Goal: Transaction & Acquisition: Purchase product/service

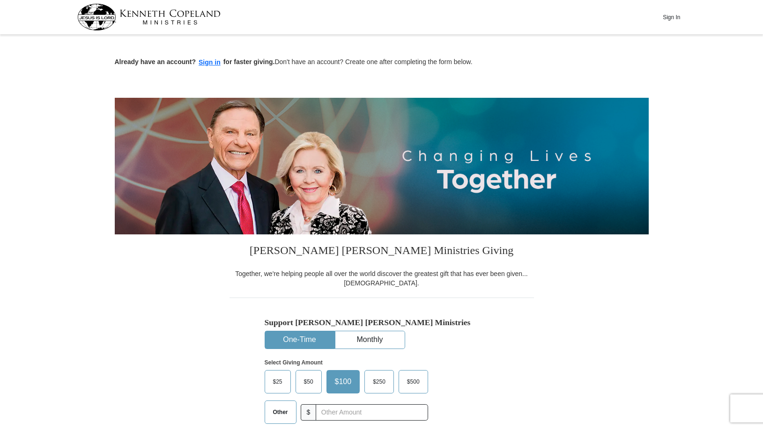
click at [282, 410] on span "Other" at bounding box center [280, 413] width 24 height 14
click at [0, 0] on input "Other" at bounding box center [0, 0] width 0 height 0
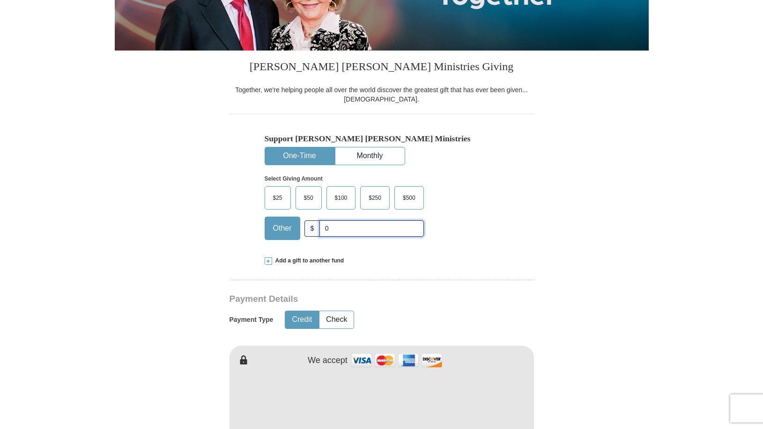
scroll to position [188, 0]
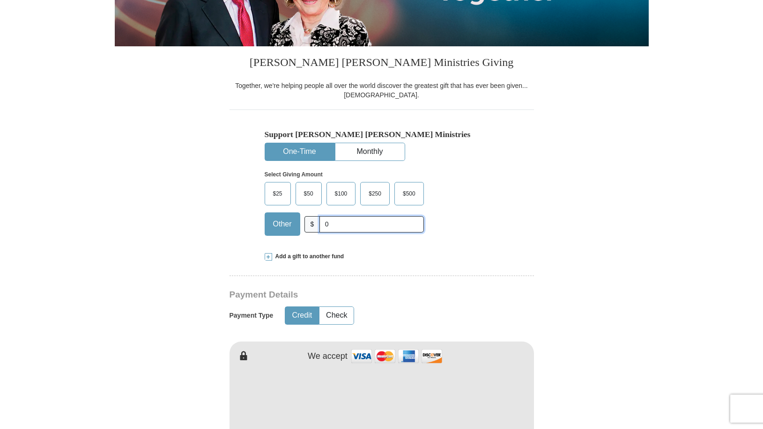
type input "0"
click at [300, 255] on span "Add a gift to another fund" at bounding box center [308, 257] width 72 height 8
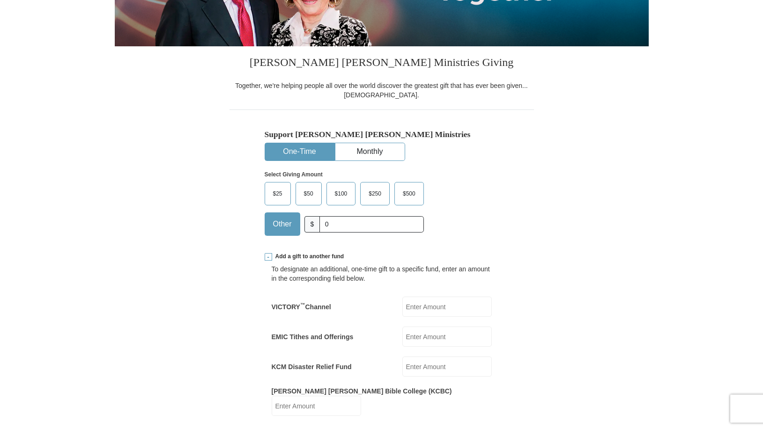
click at [416, 338] on input "EMIC Tithes and Offerings" at bounding box center [446, 337] width 89 height 20
type input "190"
click at [417, 310] on input "VICTORY ™ Channel" at bounding box center [446, 307] width 89 height 20
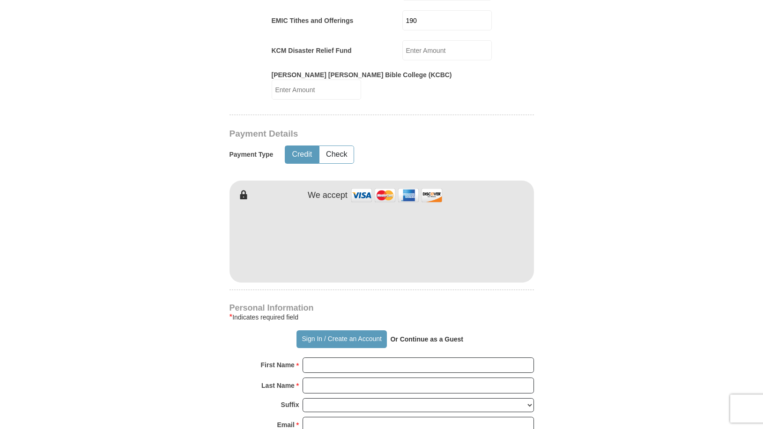
scroll to position [507, 0]
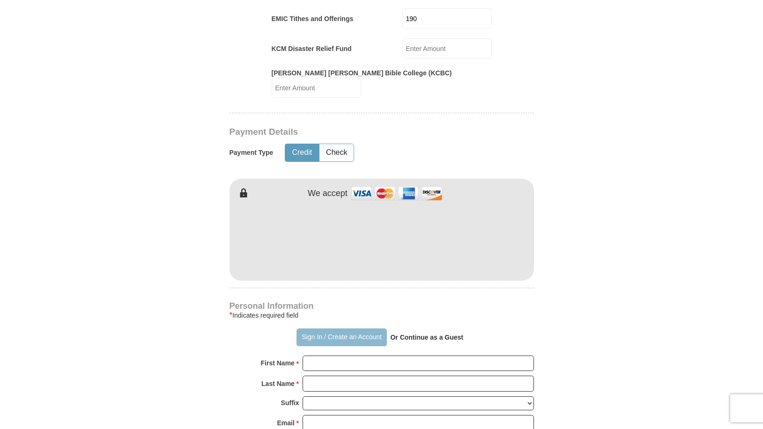
type input "60"
click at [335, 329] on button "Sign In / Create an Account" at bounding box center [341, 338] width 90 height 18
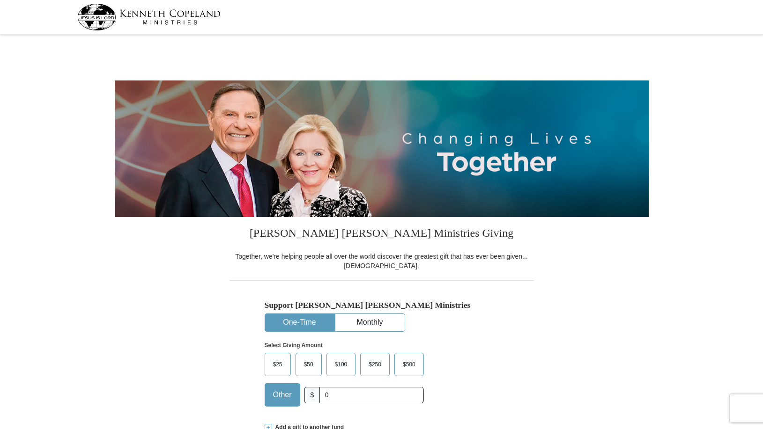
select select "CT"
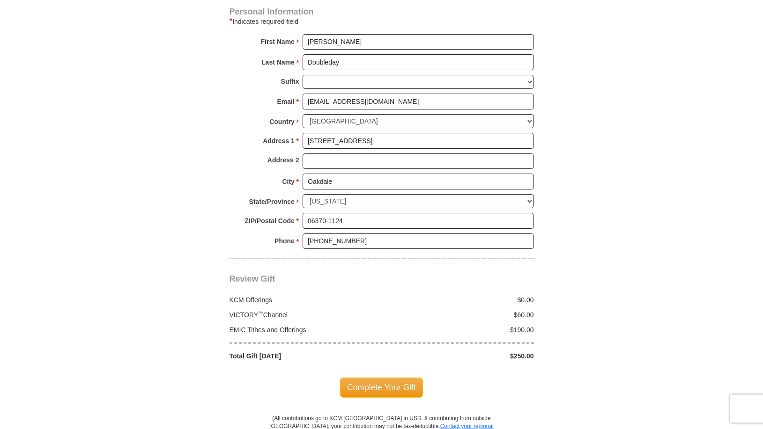
scroll to position [622, 0]
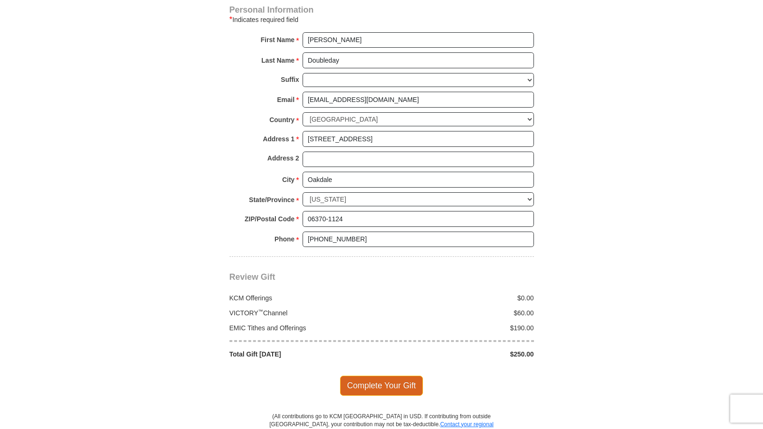
click at [385, 386] on span "Complete Your Gift" at bounding box center [381, 386] width 83 height 20
